Goal: Transaction & Acquisition: Register for event/course

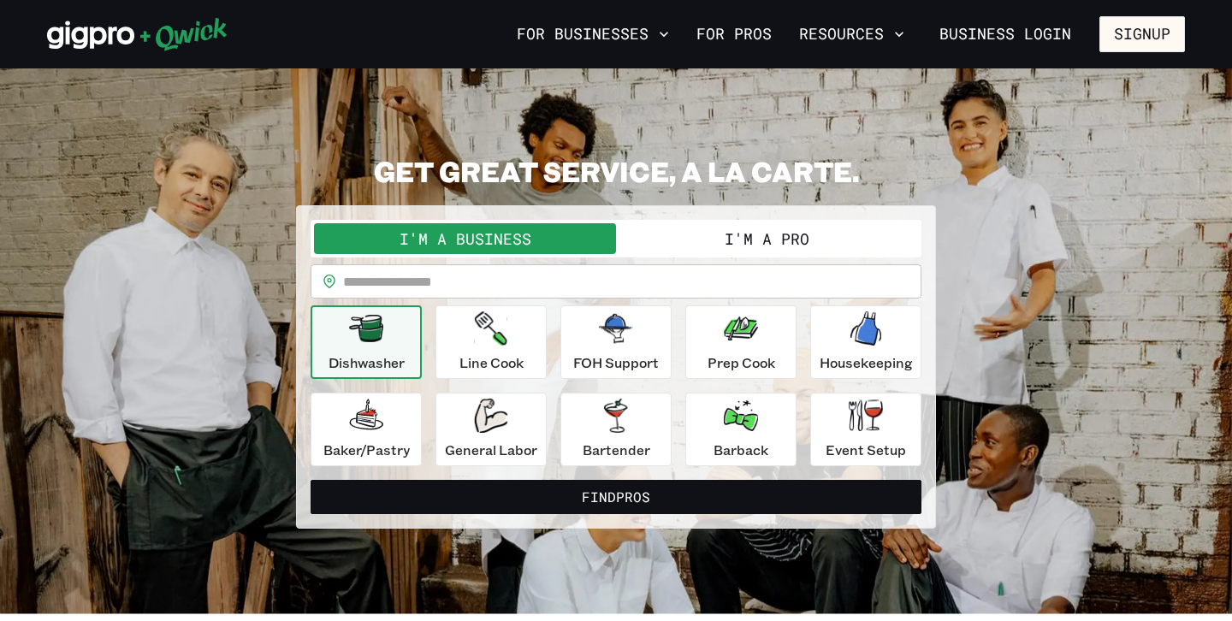
click at [746, 245] on button "I'm a Pro" at bounding box center [767, 238] width 302 height 31
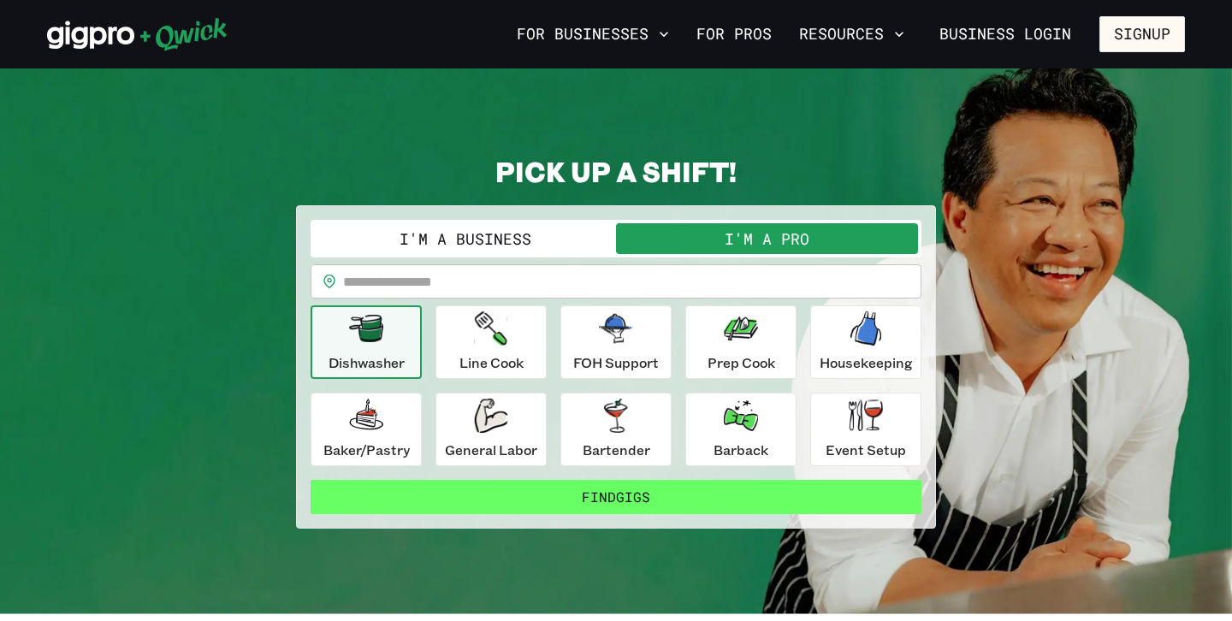
click at [605, 501] on button "Find Gigs" at bounding box center [615, 497] width 611 height 34
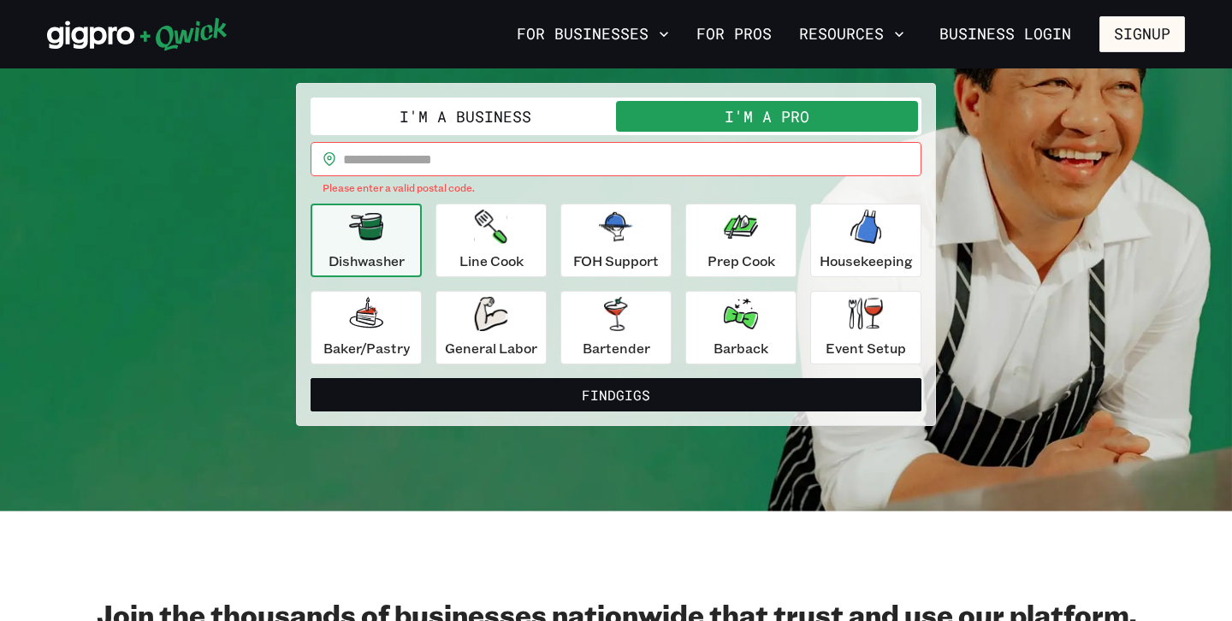
scroll to position [118, 0]
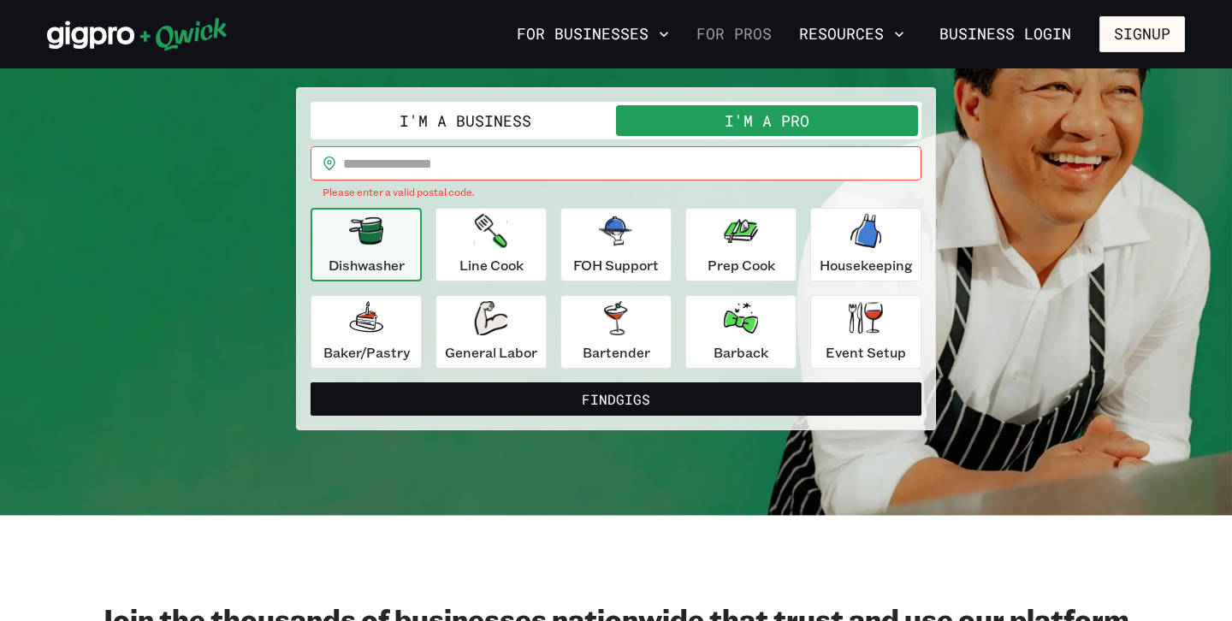
click at [750, 35] on link "For Pros" at bounding box center [733, 34] width 89 height 29
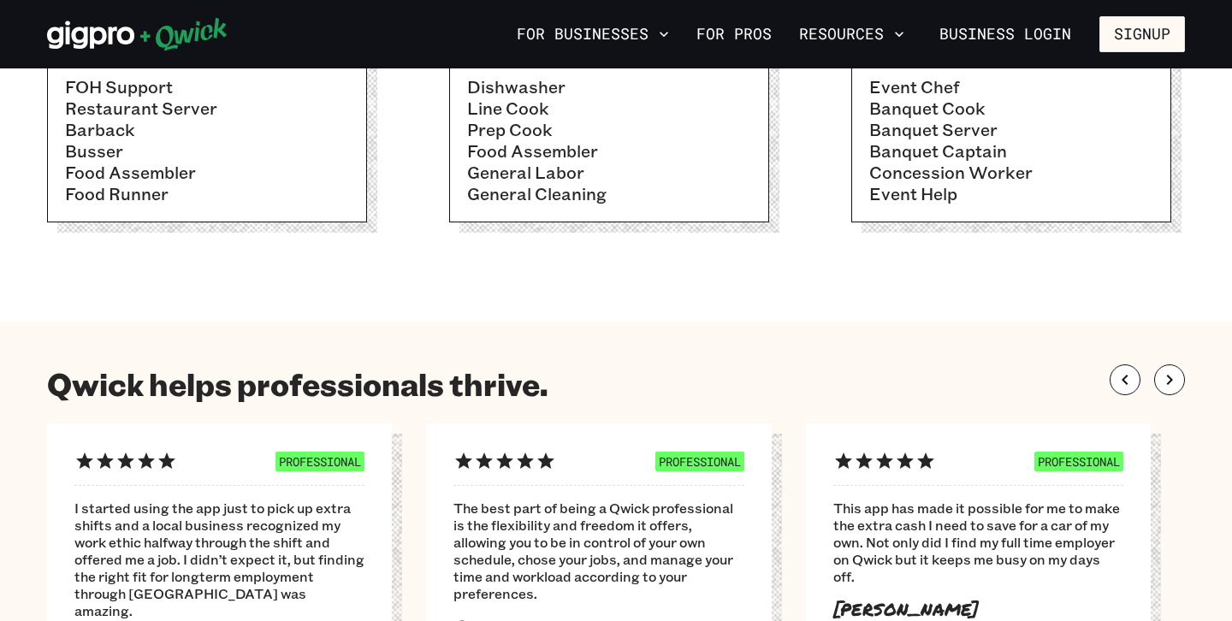
scroll to position [716, 0]
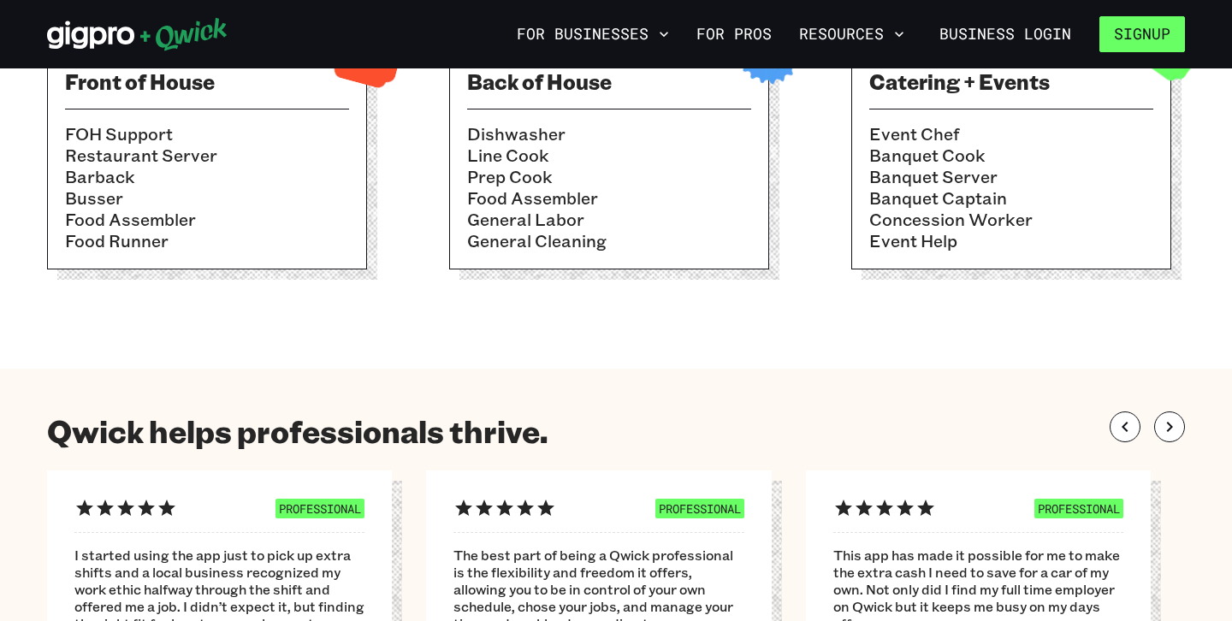
click at [1138, 50] on button "Signup" at bounding box center [1142, 34] width 86 height 36
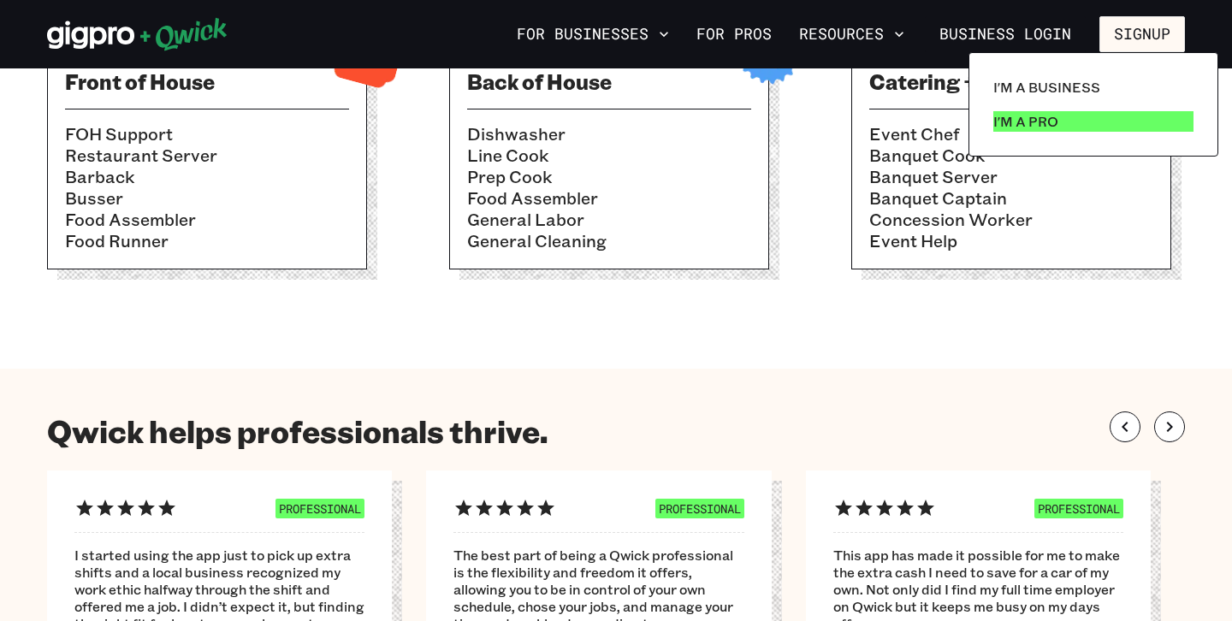
click at [1033, 121] on p "I'm a Pro" at bounding box center [1025, 121] width 65 height 21
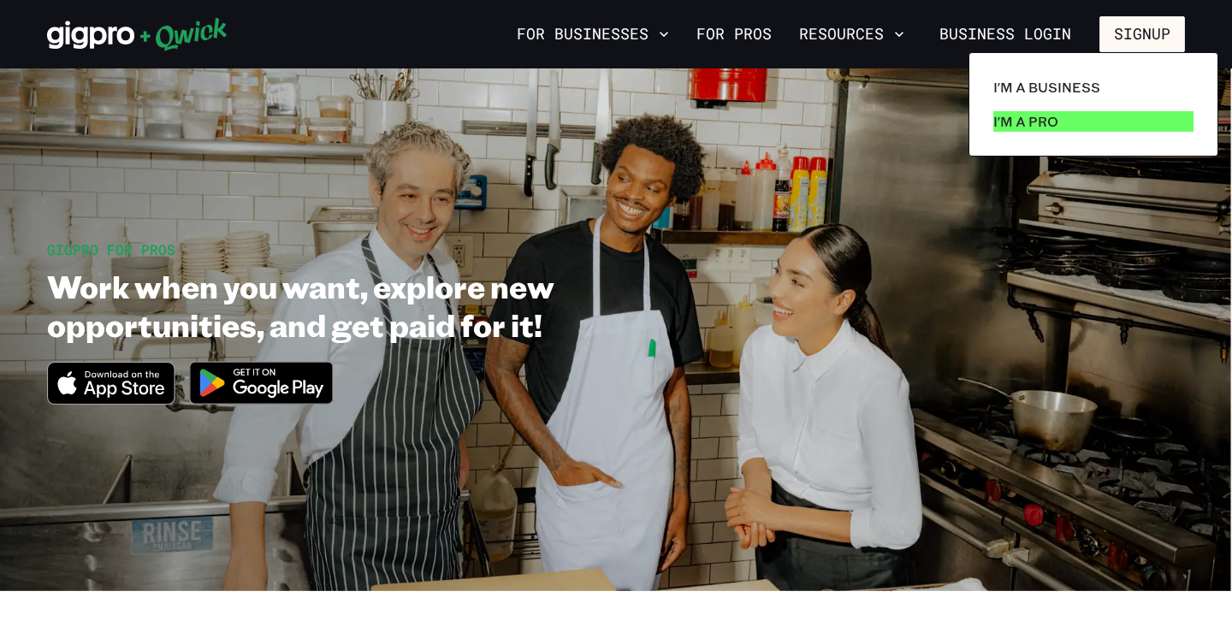
click at [1010, 124] on p "I'm a Pro" at bounding box center [1025, 121] width 65 height 21
click at [126, 45] on div at bounding box center [616, 310] width 1232 height 621
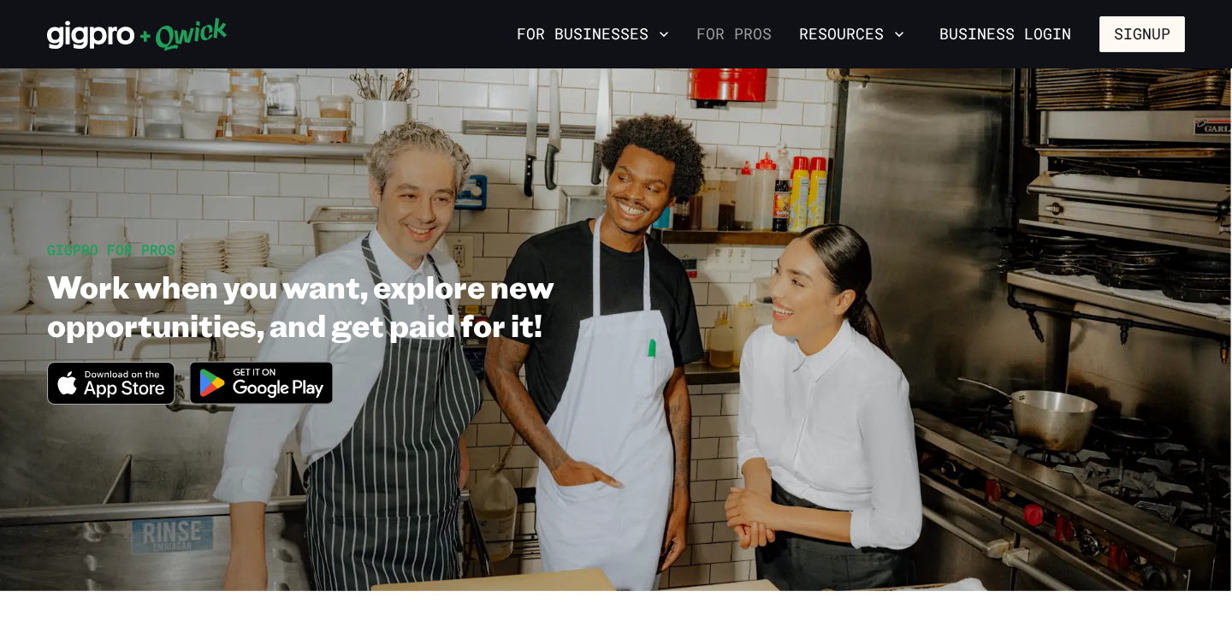
click at [740, 44] on link "For Pros" at bounding box center [733, 34] width 89 height 29
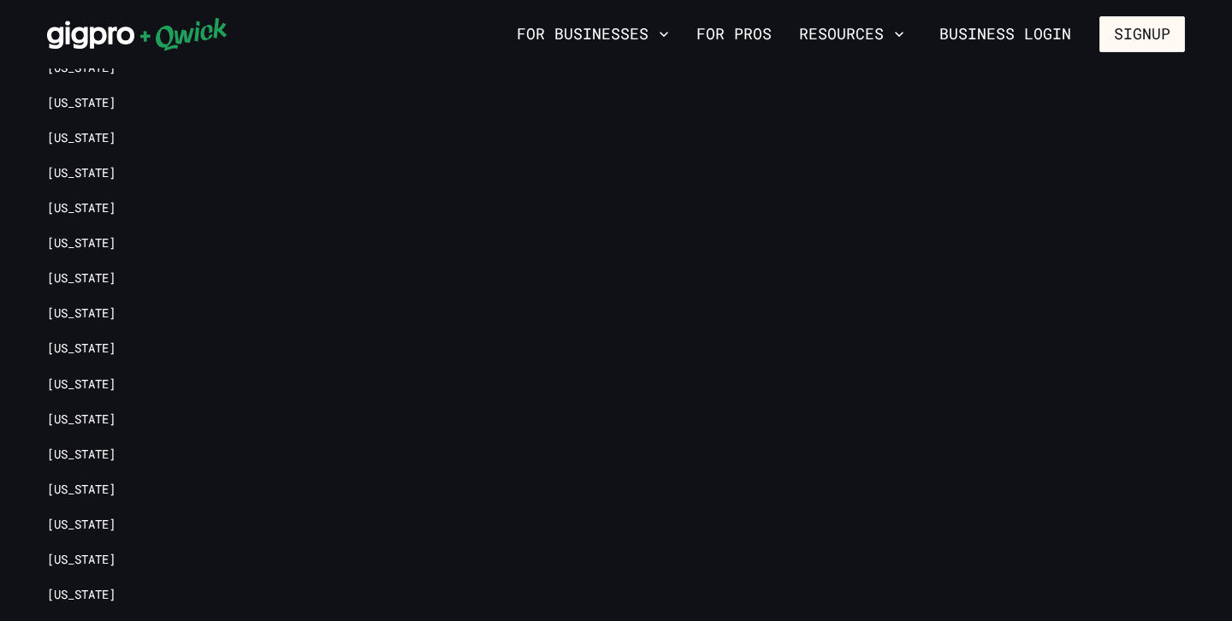
scroll to position [3987, 0]
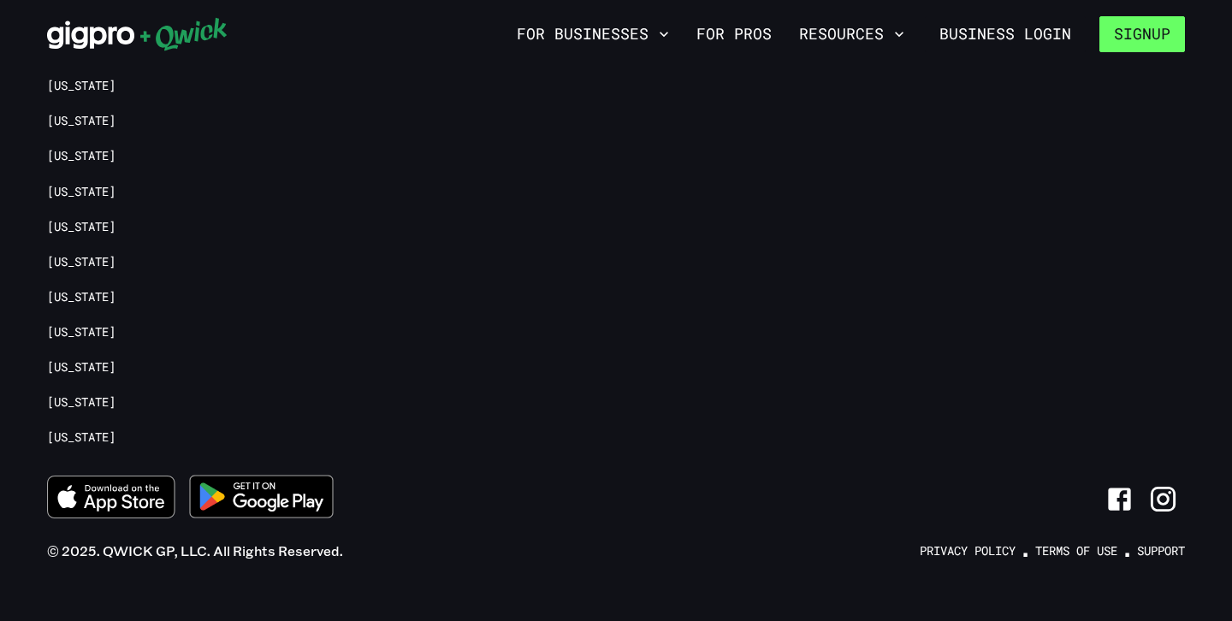
click at [1164, 30] on button "Signup" at bounding box center [1142, 34] width 86 height 36
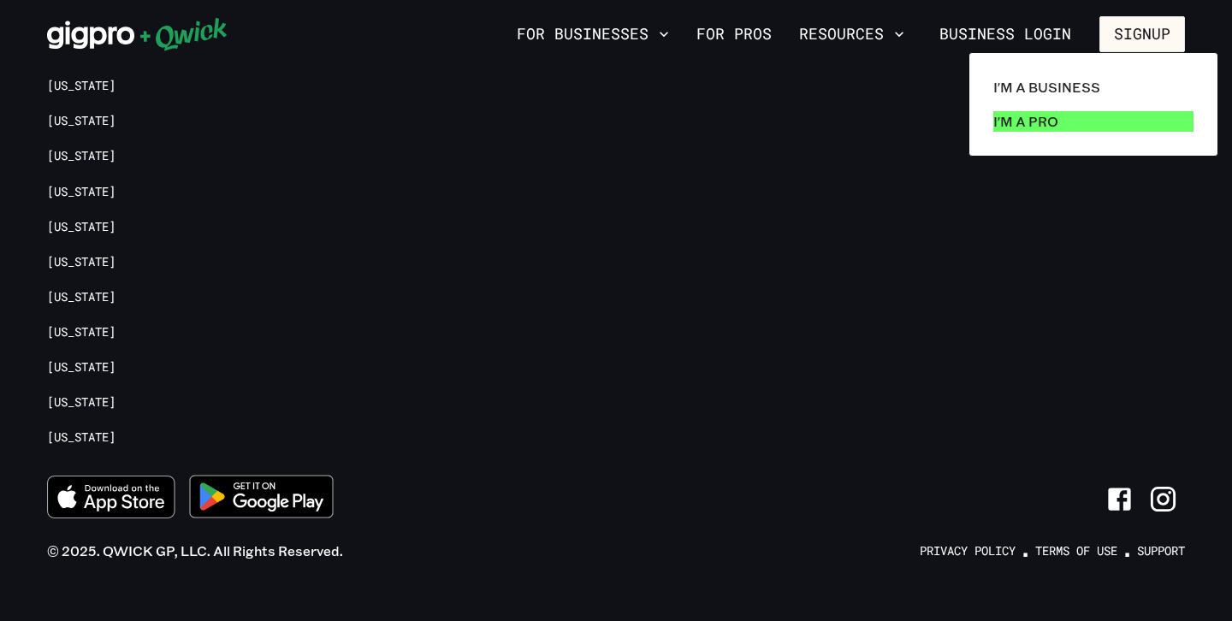
click at [1013, 125] on p "I'm a Pro" at bounding box center [1025, 121] width 65 height 21
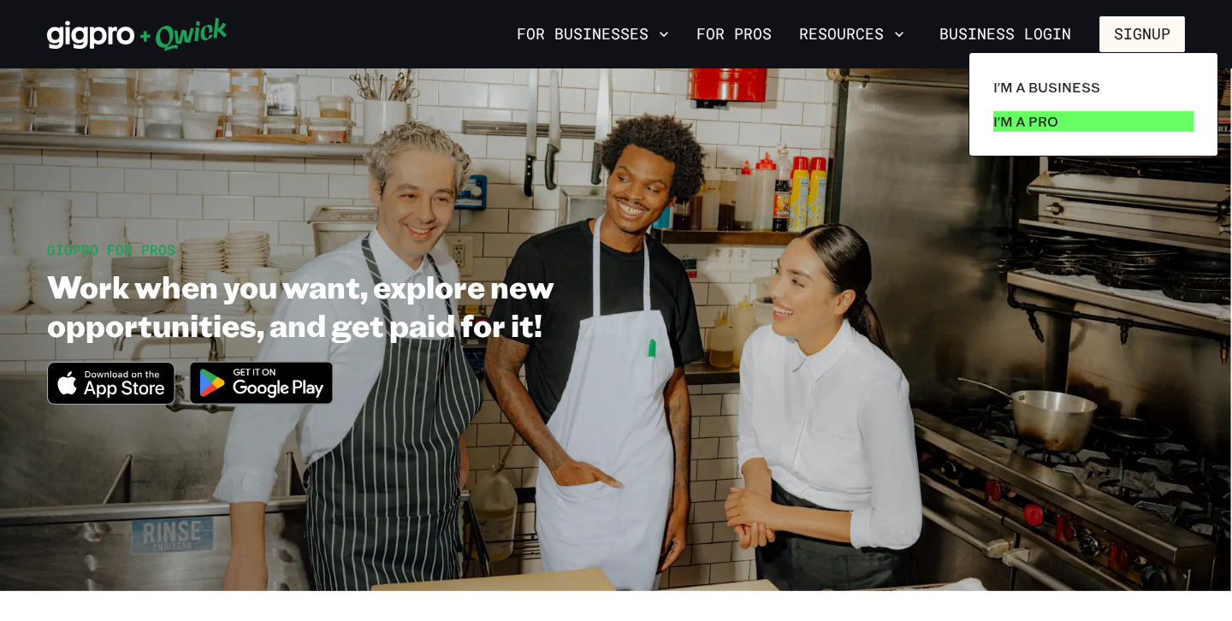
click at [1013, 125] on p "I'm a Pro" at bounding box center [1025, 121] width 65 height 21
click at [1026, 120] on p "I'm a Pro" at bounding box center [1025, 121] width 65 height 21
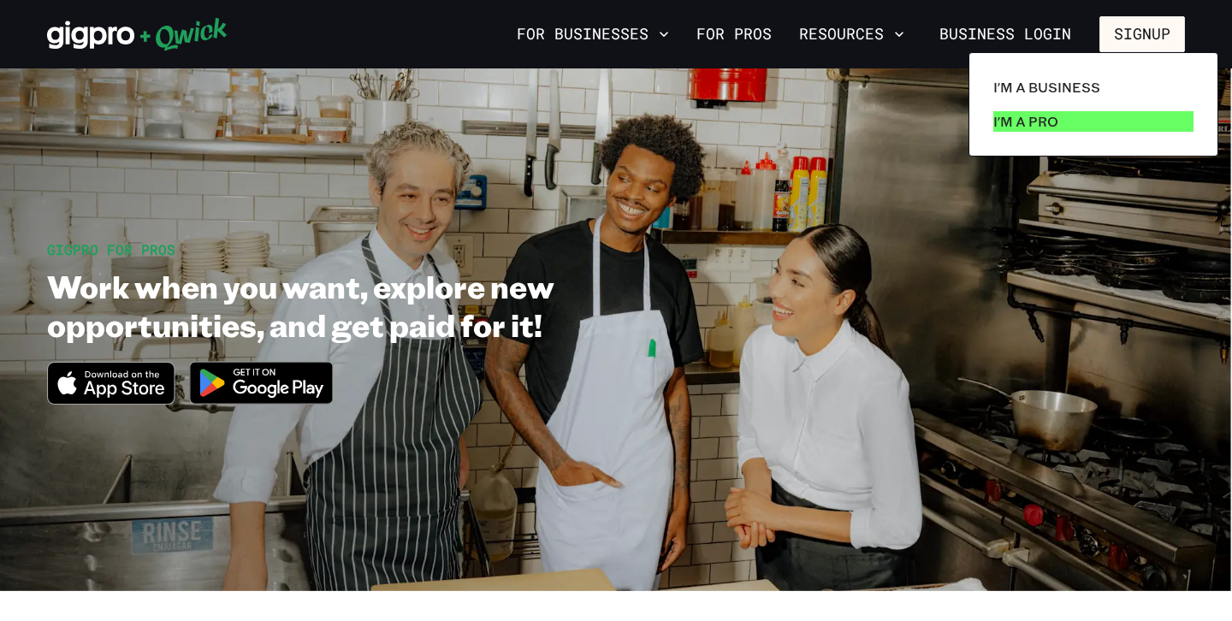
click at [1003, 109] on link "I'm a Pro" at bounding box center [1093, 121] width 214 height 34
click at [1020, 119] on p "I'm a Pro" at bounding box center [1025, 121] width 65 height 21
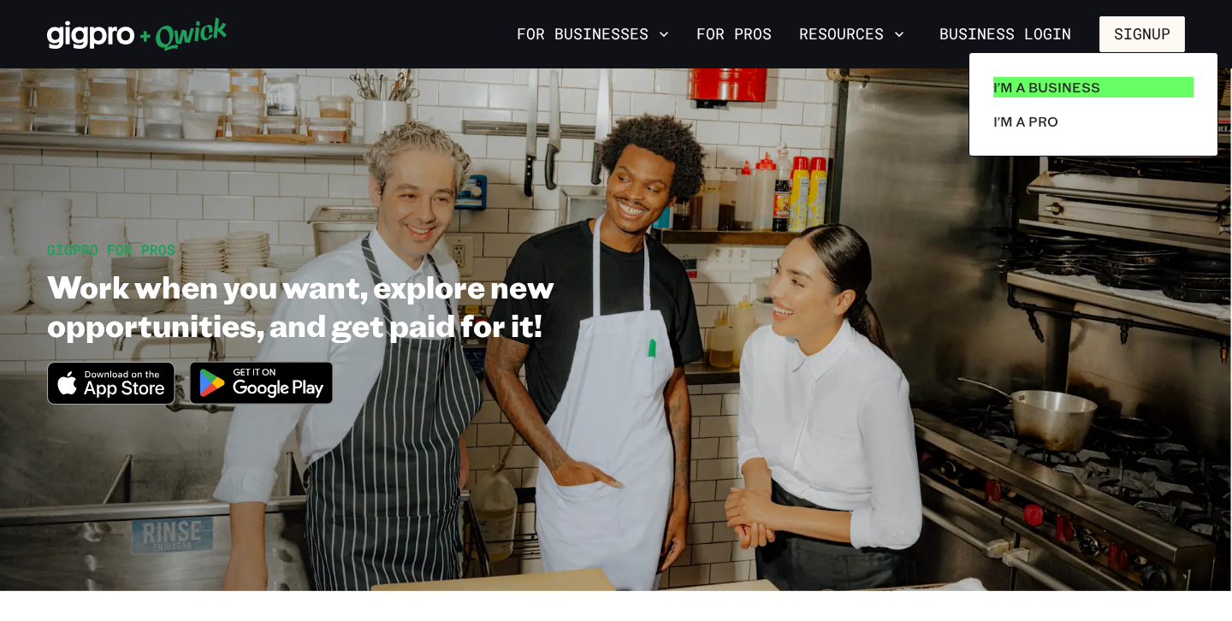
click at [1031, 88] on p "I'm a Business" at bounding box center [1046, 87] width 107 height 21
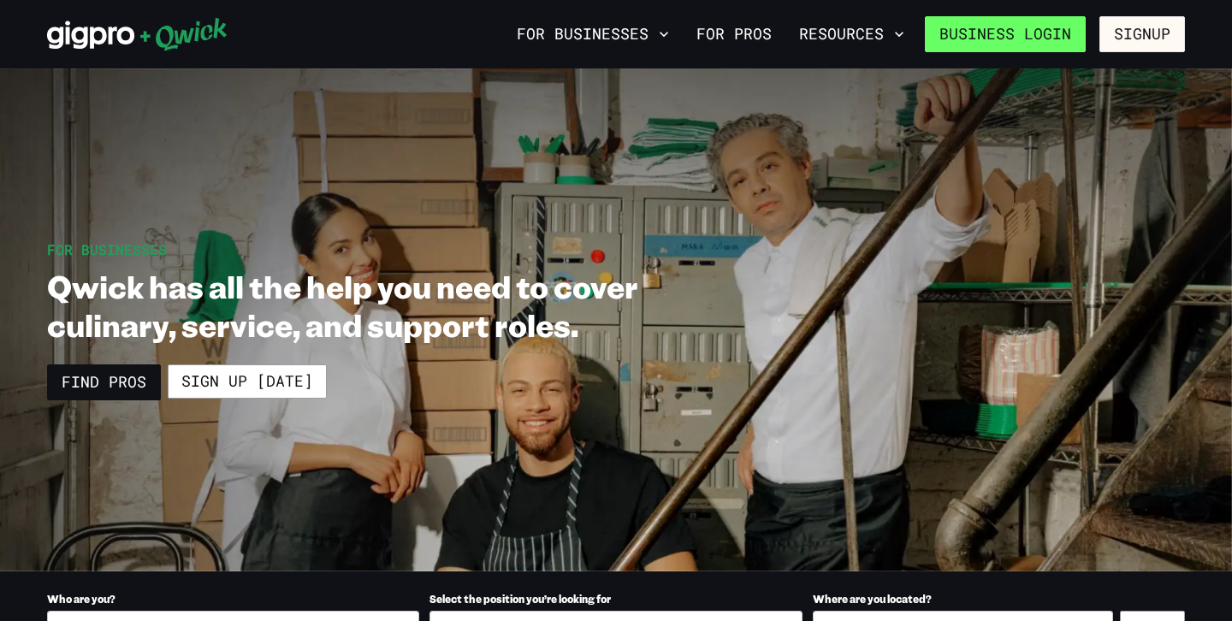
click at [1020, 40] on link "Business Login" at bounding box center [1005, 34] width 161 height 36
click at [111, 32] on icon at bounding box center [90, 35] width 87 height 28
